Goal: Task Accomplishment & Management: Complete application form

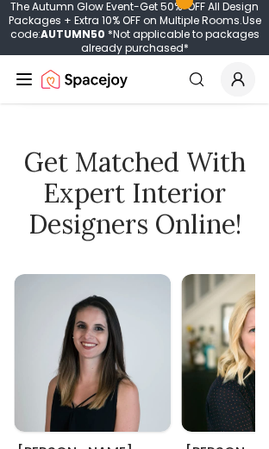
click at [190, 283] on div "Get Matched with Expert Interior Designers Online! Maria Castillero Designer An…" at bounding box center [134, 347] width 269 height 402
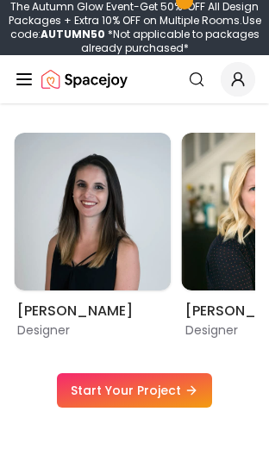
scroll to position [1308, 0]
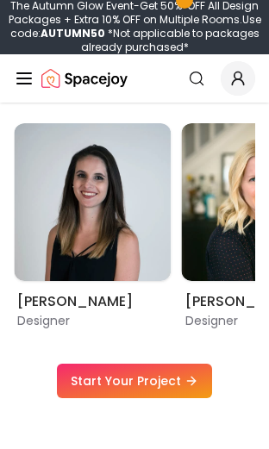
click at [192, 236] on img "3 / 9" at bounding box center [261, 203] width 158 height 158
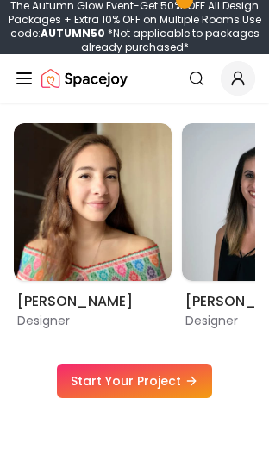
scroll to position [1317, 0]
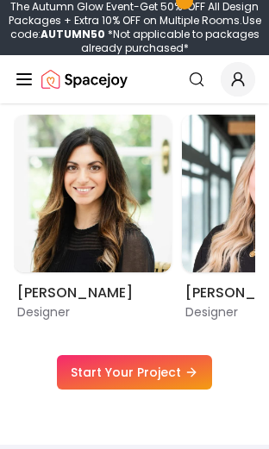
click at [182, 239] on img "5 / 9" at bounding box center [261, 193] width 158 height 158
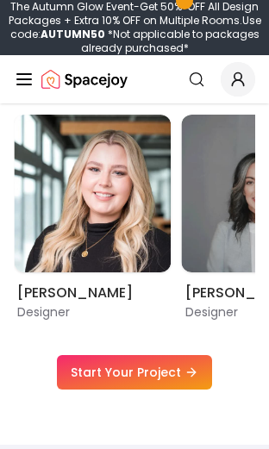
click at [157, 244] on img "5 / 9" at bounding box center [93, 193] width 158 height 158
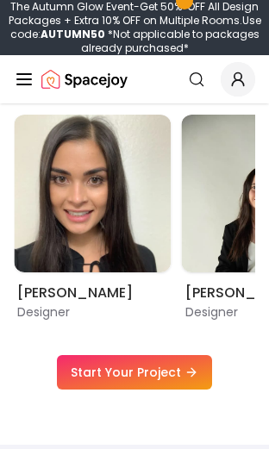
click at [153, 240] on img "8 / 9" at bounding box center [93, 193] width 158 height 158
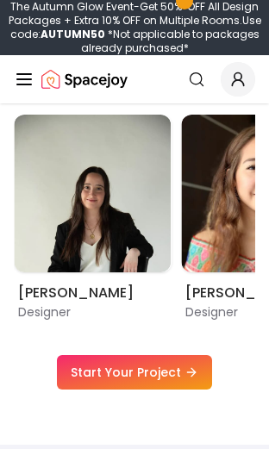
click at [141, 247] on img "9 / 9" at bounding box center [93, 193] width 158 height 158
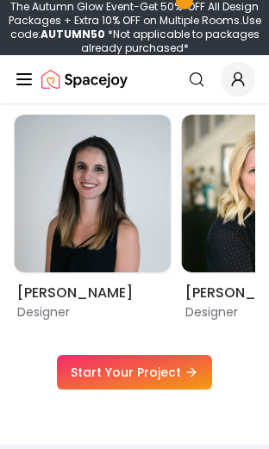
click at [148, 238] on img "2 / 9" at bounding box center [93, 193] width 158 height 158
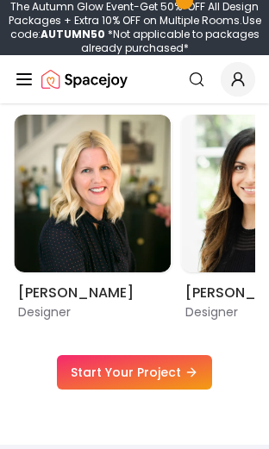
click at [146, 237] on img "3 / 9" at bounding box center [93, 193] width 158 height 158
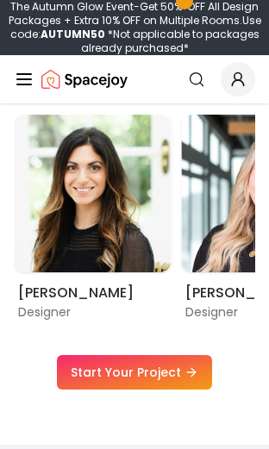
click at [169, 222] on img "4 / 9" at bounding box center [93, 193] width 158 height 158
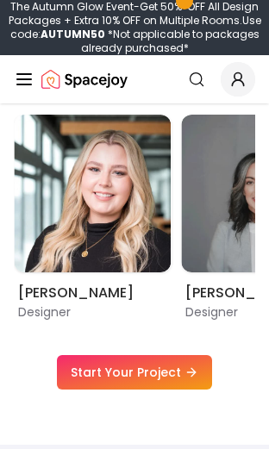
click at [130, 232] on img "5 / 9" at bounding box center [93, 193] width 158 height 158
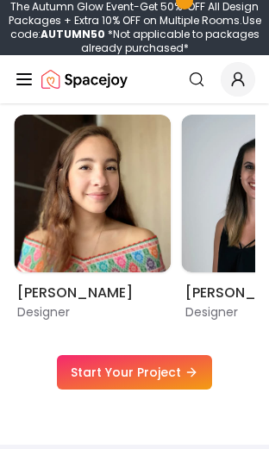
click at [170, 223] on img "1 / 9" at bounding box center [93, 193] width 158 height 158
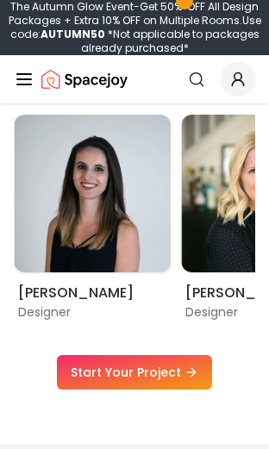
click at [139, 232] on img "2 / 9" at bounding box center [93, 193] width 158 height 158
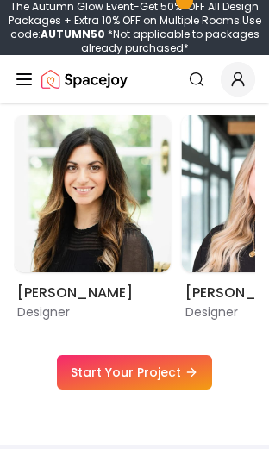
click at [134, 236] on img "4 / 9" at bounding box center [93, 193] width 158 height 158
click at [20, 79] on line "Global" at bounding box center [24, 79] width 14 height 0
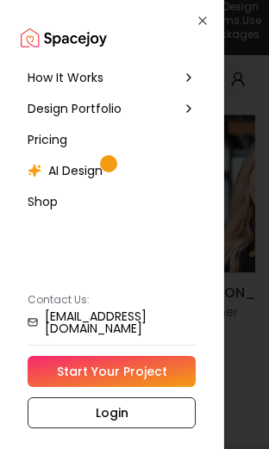
click at [190, 105] on icon at bounding box center [189, 109] width 14 height 14
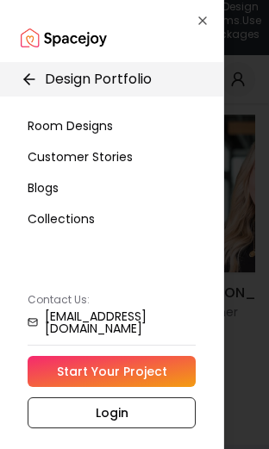
click at [194, 124] on div "Room Designs" at bounding box center [112, 125] width 182 height 31
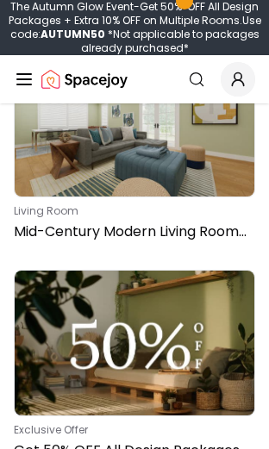
scroll to position [1276, 0]
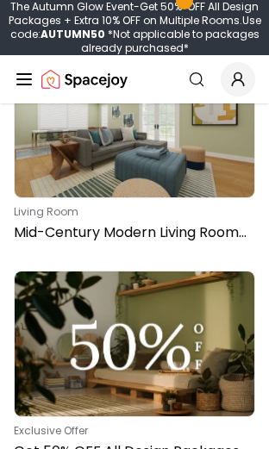
click at [192, 271] on img at bounding box center [134, 343] width 239 height 144
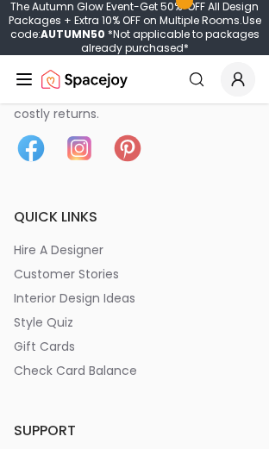
scroll to position [1512, 0]
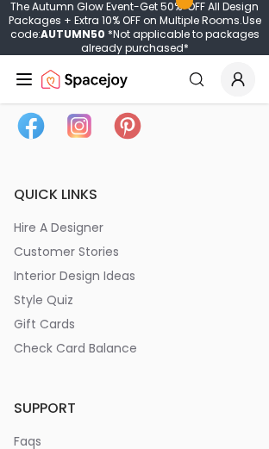
click at [48, 301] on p "style quiz" at bounding box center [43, 299] width 59 height 17
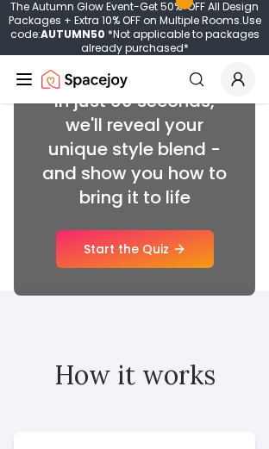
scroll to position [244, 0]
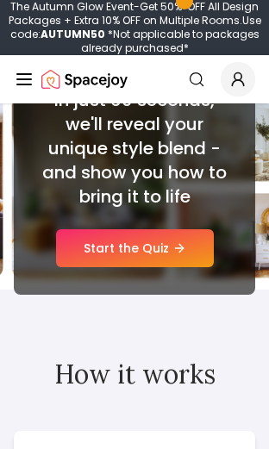
click at [182, 231] on link "Start the Quiz" at bounding box center [135, 248] width 158 height 38
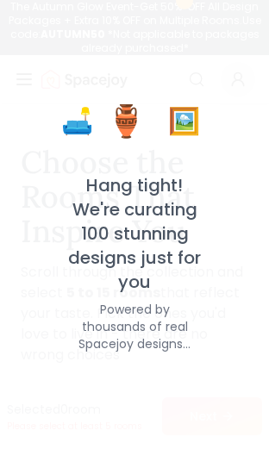
click at [158, 257] on div "Choose the Rooms That Inspire You Scroll through the collection and select 5 to…" at bounding box center [134, 255] width 241 height 220
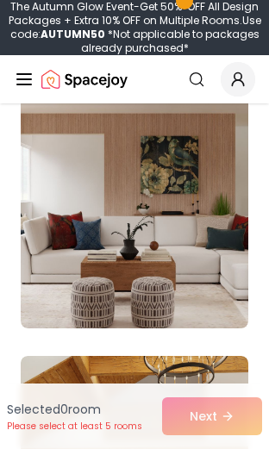
scroll to position [949, 0]
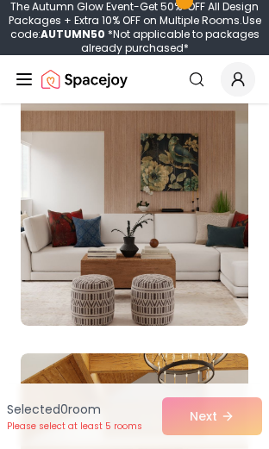
click at [193, 268] on img at bounding box center [134, 187] width 227 height 275
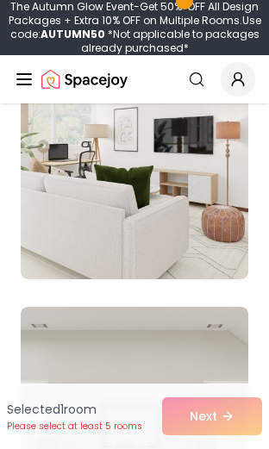
scroll to position [2783, 0]
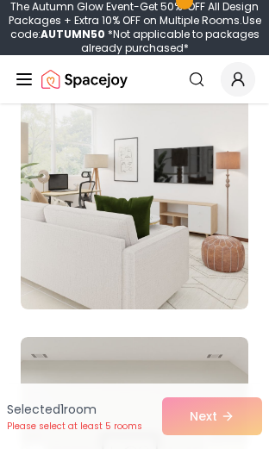
click at [190, 238] on img at bounding box center [134, 171] width 227 height 275
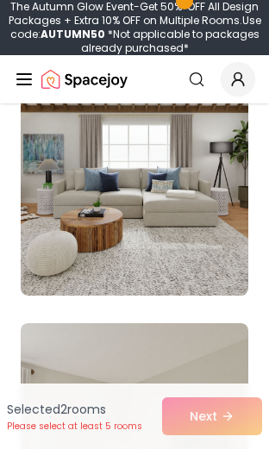
scroll to position [4616, 0]
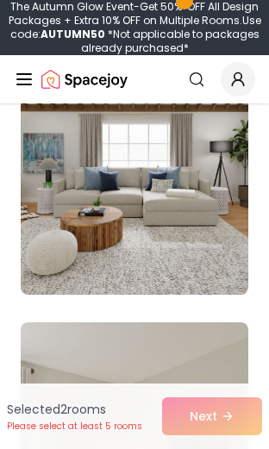
click at [184, 263] on img at bounding box center [134, 156] width 227 height 275
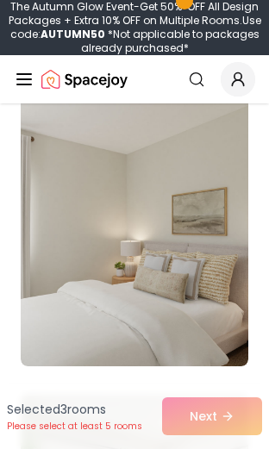
scroll to position [4849, 0]
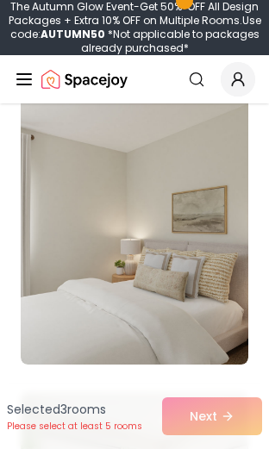
click at [188, 314] on img at bounding box center [134, 226] width 227 height 275
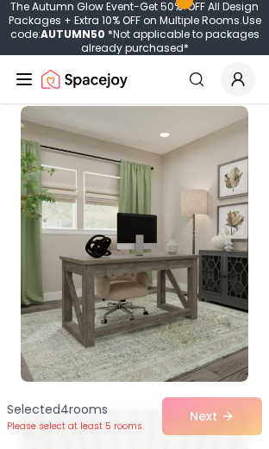
scroll to position [5139, 0]
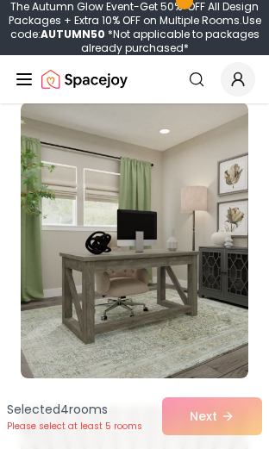
click at [176, 288] on img at bounding box center [134, 239] width 227 height 275
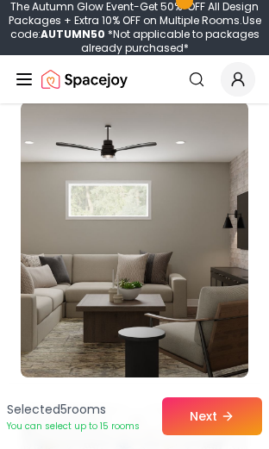
scroll to position [6059, 0]
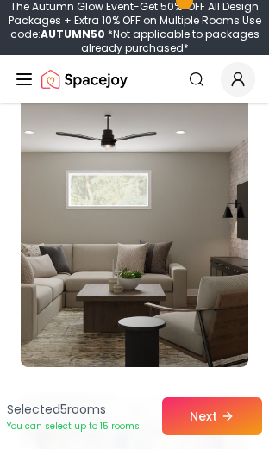
click at [196, 275] on img at bounding box center [134, 228] width 227 height 275
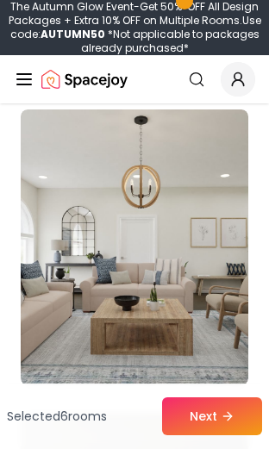
scroll to position [6648, 0]
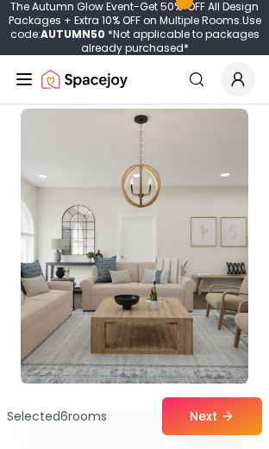
click at [185, 272] on img at bounding box center [134, 245] width 227 height 275
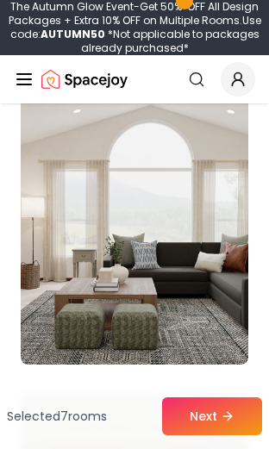
scroll to position [7278, 0]
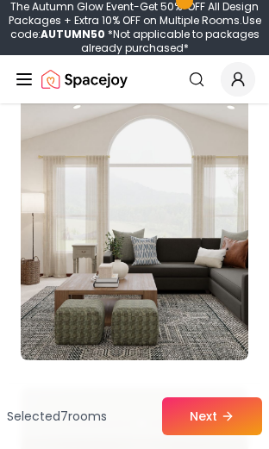
click at [198, 273] on img at bounding box center [134, 221] width 227 height 275
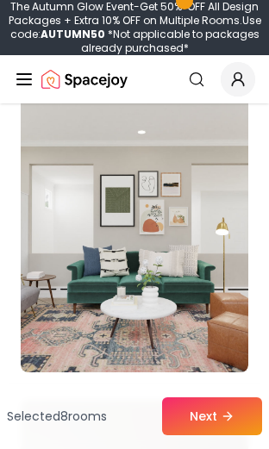
scroll to position [7573, 0]
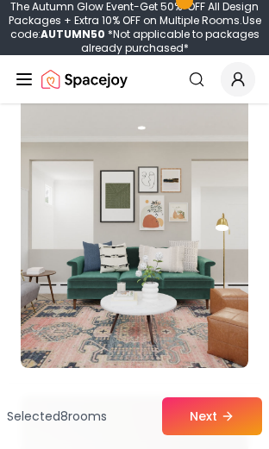
click at [185, 285] on img at bounding box center [134, 229] width 227 height 275
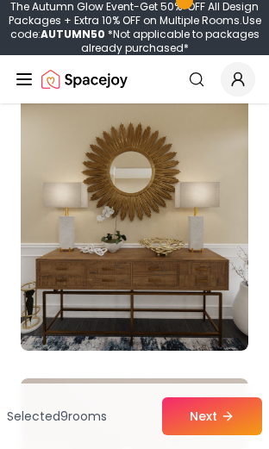
scroll to position [9109, 0]
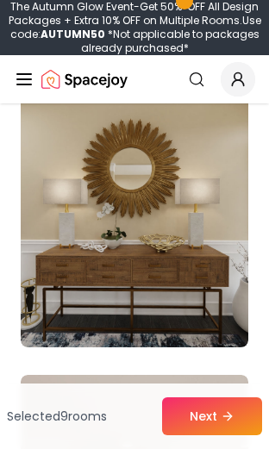
click at [181, 260] on img at bounding box center [134, 208] width 227 height 275
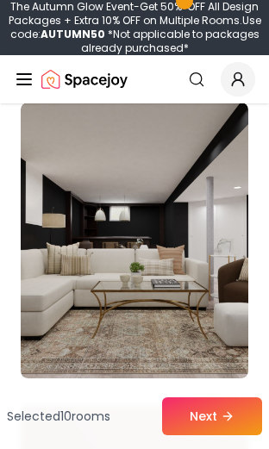
scroll to position [10594, 0]
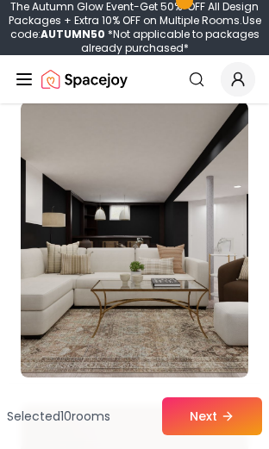
click at [193, 274] on img at bounding box center [134, 239] width 227 height 275
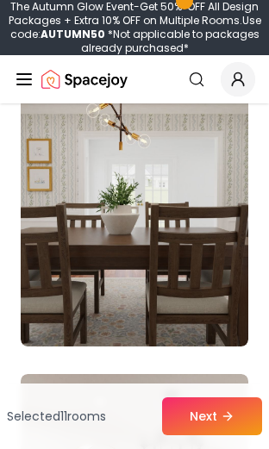
scroll to position [11277, 0]
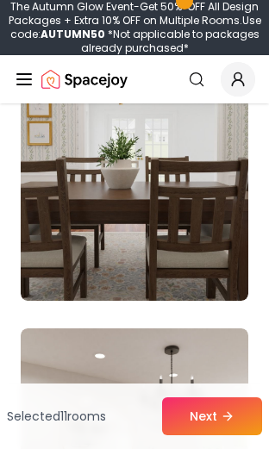
click at [190, 263] on img at bounding box center [134, 162] width 227 height 275
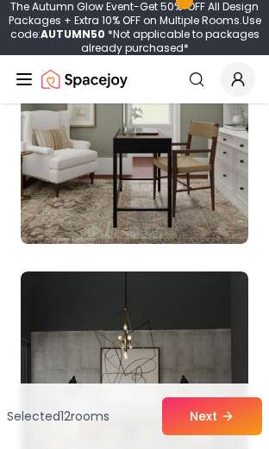
scroll to position [12244, 0]
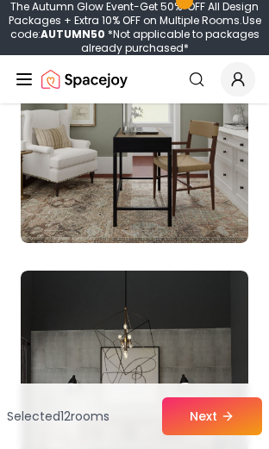
click at [168, 186] on img at bounding box center [134, 104] width 227 height 275
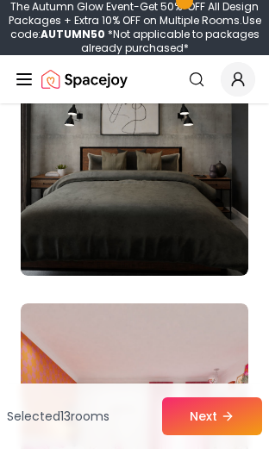
scroll to position [12516, 0]
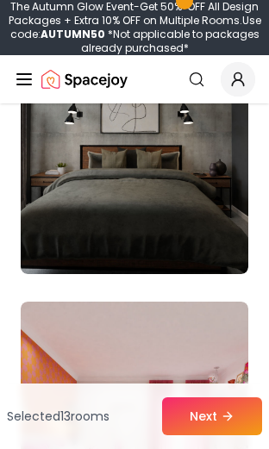
click at [207, 235] on img at bounding box center [134, 135] width 227 height 275
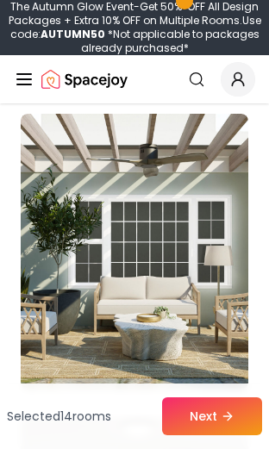
scroll to position [15432, 0]
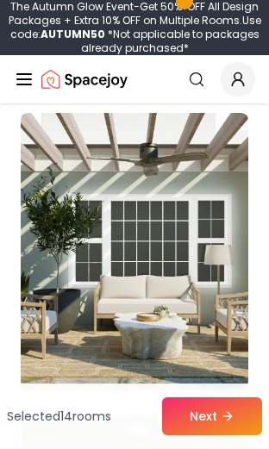
click at [191, 255] on img at bounding box center [134, 250] width 227 height 275
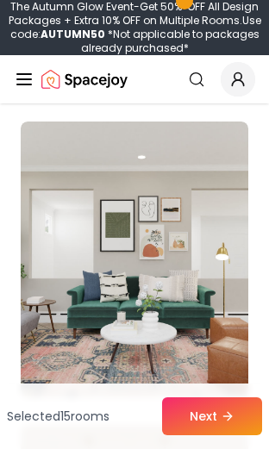
scroll to position [16071, 0]
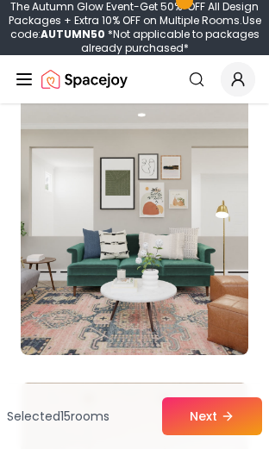
click at [216, 242] on img at bounding box center [134, 216] width 227 height 275
click at [190, 258] on img at bounding box center [134, 216] width 227 height 275
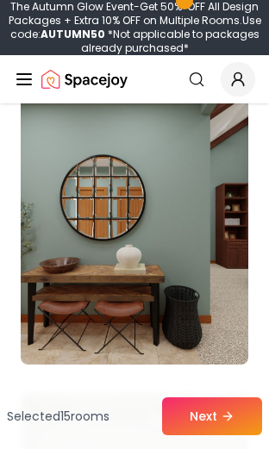
scroll to position [19699, 0]
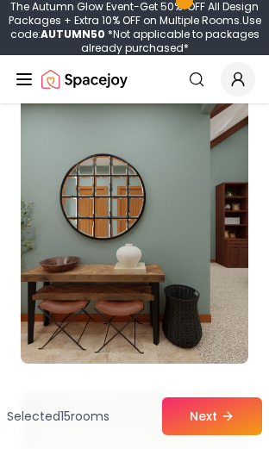
click at [201, 413] on button "Next" at bounding box center [212, 416] width 100 height 38
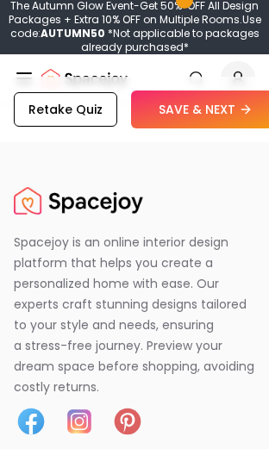
scroll to position [6699, 0]
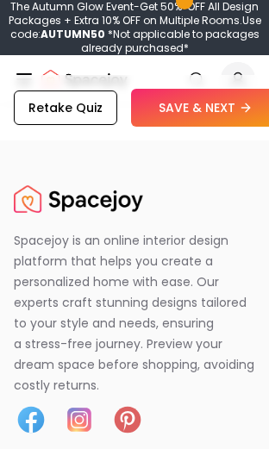
click at [199, 127] on button "SAVE & NEXT" at bounding box center [205, 108] width 149 height 38
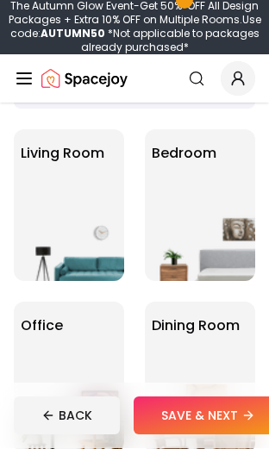
scroll to position [164, 0]
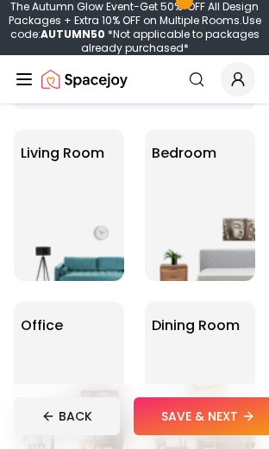
click at [87, 244] on img at bounding box center [69, 246] width 110 height 69
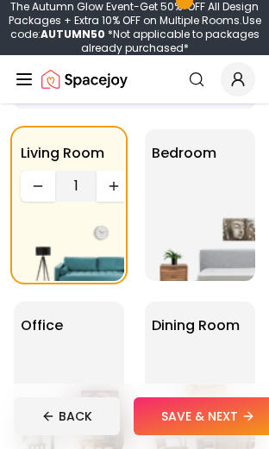
click at [199, 413] on button "SAVE & NEXT" at bounding box center [207, 416] width 149 height 38
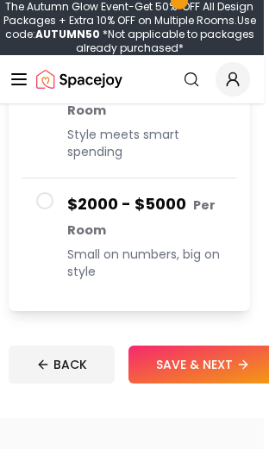
scroll to position [682, 4]
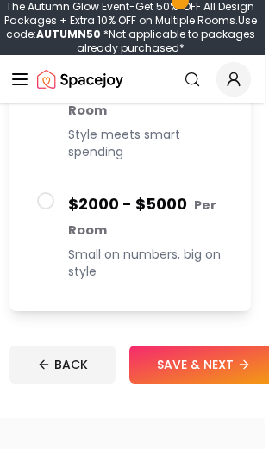
click at [183, 250] on span "Small on numbers, big on style" at bounding box center [145, 262] width 155 height 34
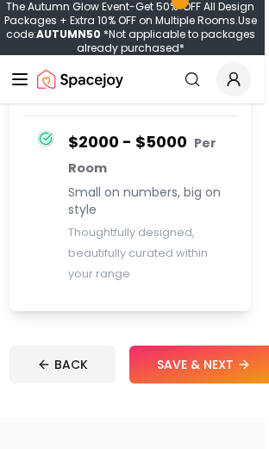
click at [214, 346] on button "SAVE & NEXT" at bounding box center [203, 364] width 149 height 38
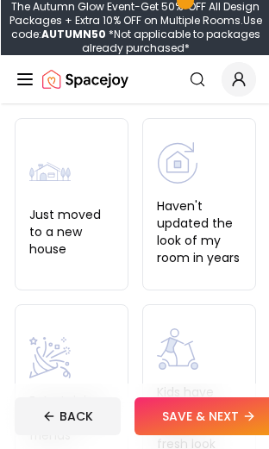
scroll to position [196, 0]
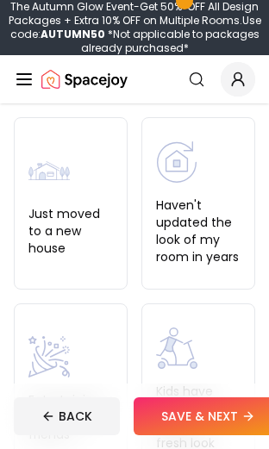
click at [94, 225] on label "Just moved to a new house" at bounding box center [70, 231] width 84 height 52
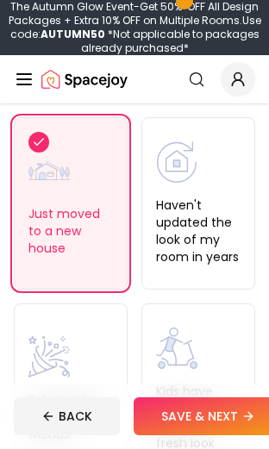
click at [207, 412] on button "SAVE & NEXT" at bounding box center [207, 416] width 149 height 38
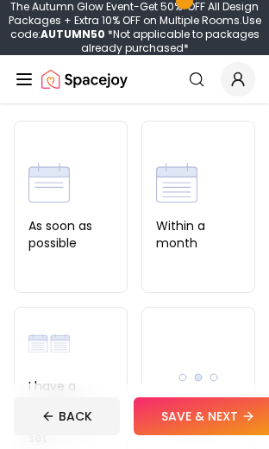
scroll to position [202, 0]
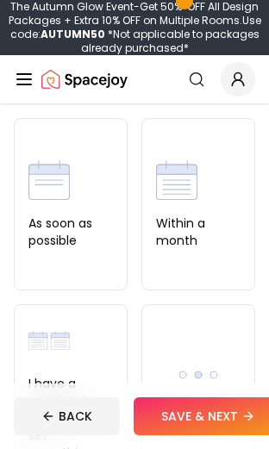
click at [88, 252] on div "As soon as possible" at bounding box center [71, 204] width 114 height 172
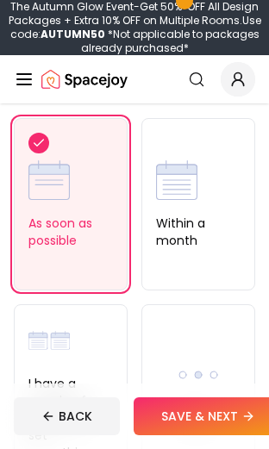
click at [190, 399] on button "SAVE & NEXT" at bounding box center [207, 416] width 149 height 38
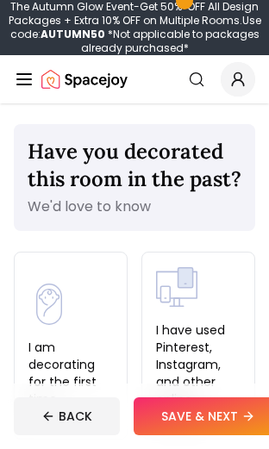
click at [189, 307] on img at bounding box center [176, 286] width 41 height 41
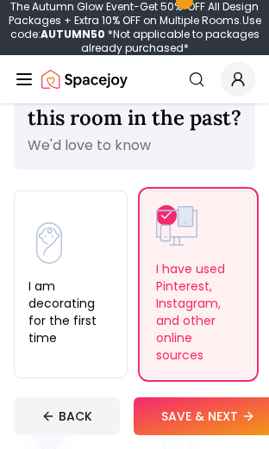
scroll to position [60, 0]
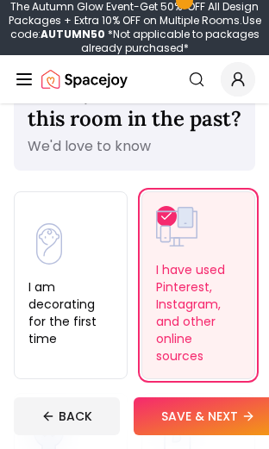
click at [174, 247] on img at bounding box center [176, 226] width 41 height 41
click at [179, 247] on img at bounding box center [176, 226] width 41 height 41
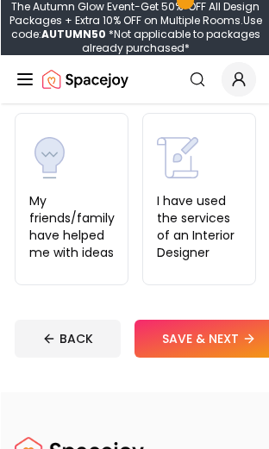
scroll to position [340, 0]
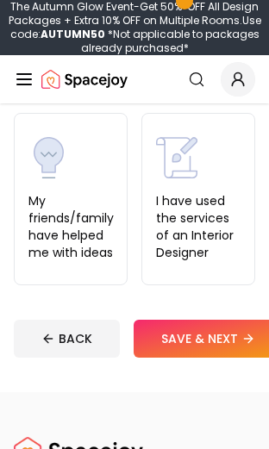
click at [199, 321] on div "Have you decorated this room in the past? We'd love to know I am decorating for…" at bounding box center [134, 77] width 269 height 628
click at [178, 357] on button "SAVE & NEXT" at bounding box center [207, 338] width 149 height 38
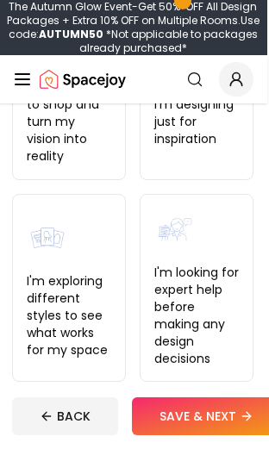
scroll to position [371, 2]
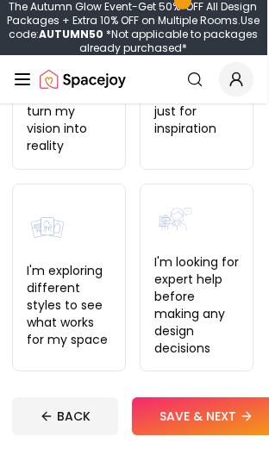
click at [207, 150] on div "I'm designing just for inspiration" at bounding box center [196, 83] width 114 height 172
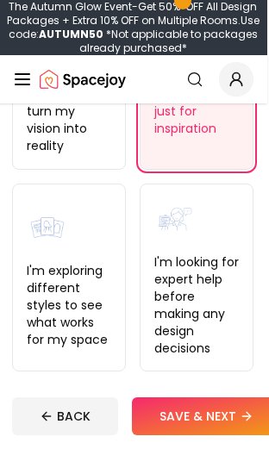
click at [199, 412] on button "SAVE & NEXT" at bounding box center [206, 416] width 149 height 38
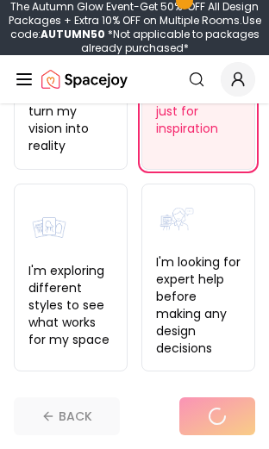
scroll to position [371, 0]
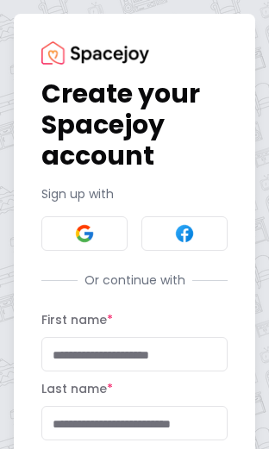
click at [87, 242] on img at bounding box center [84, 233] width 21 height 21
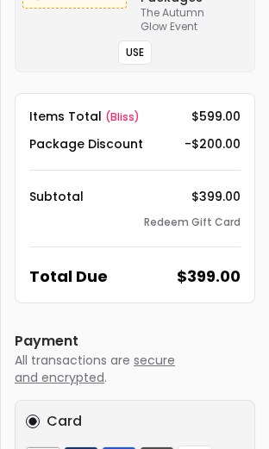
scroll to position [974, 0]
